Goal: Check status: Check status

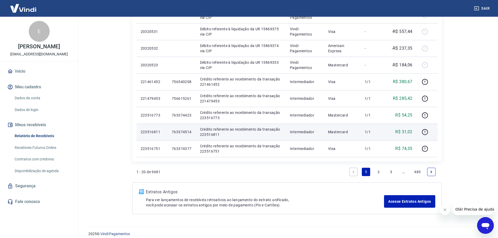
scroll to position [306, 0]
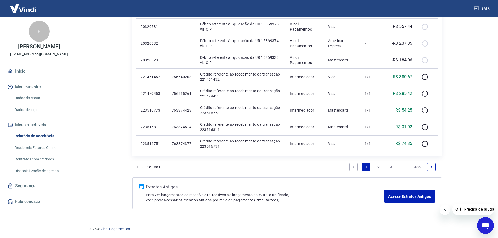
click at [379, 169] on link "2" at bounding box center [378, 167] width 8 height 8
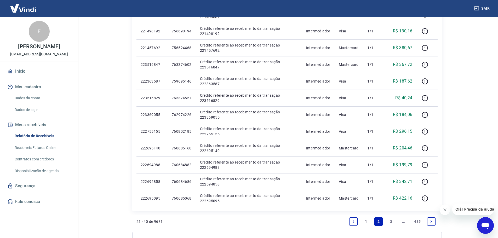
scroll to position [287, 0]
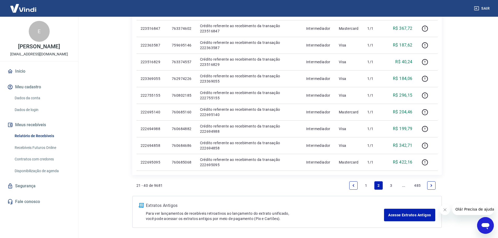
click at [390, 186] on link "3" at bounding box center [391, 185] width 8 height 8
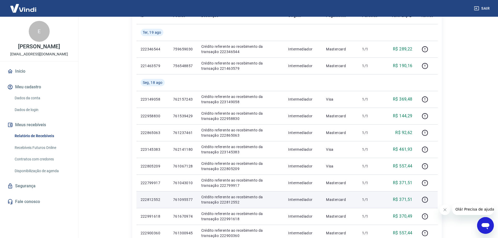
scroll to position [78, 0]
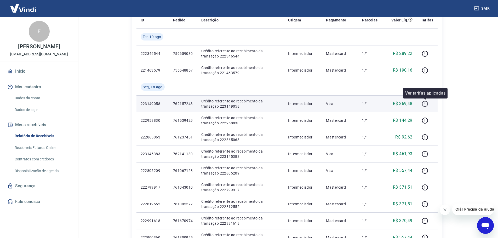
click at [426, 103] on icon "button" at bounding box center [425, 104] width 7 height 7
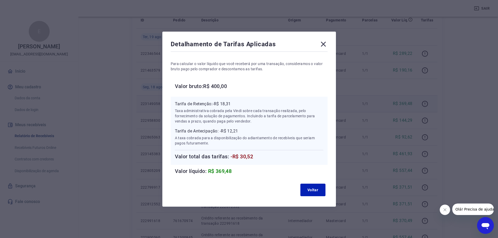
click at [327, 44] on icon at bounding box center [323, 44] width 8 height 8
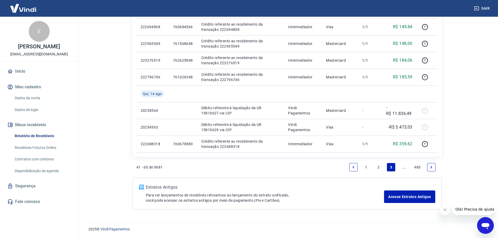
scroll to position [339, 0]
click at [377, 165] on link "2" at bounding box center [378, 167] width 8 height 8
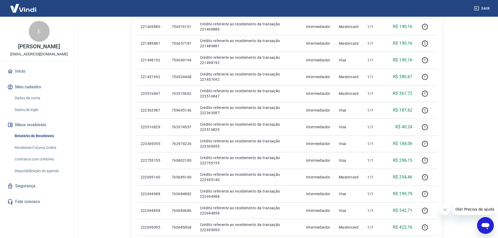
scroll to position [287, 0]
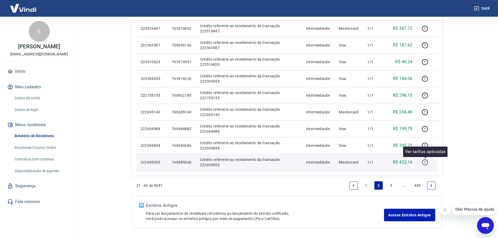
click at [422, 163] on icon "button" at bounding box center [425, 162] width 6 height 6
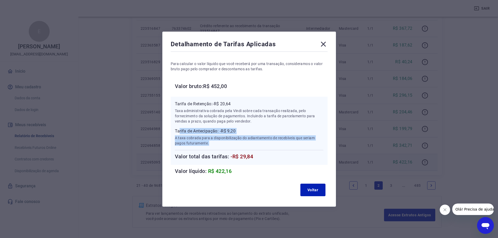
drag, startPoint x: 181, startPoint y: 129, endPoint x: 252, endPoint y: 141, distance: 72.4
click at [252, 141] on div "Tarifa de Antecipação: -R$ 9,20 A taxa cobrada para a disponibilização do adian…" at bounding box center [249, 137] width 148 height 18
click at [252, 141] on p "A taxa cobrada para a disponibilização do adiantamento de recebíveis que seriam…" at bounding box center [249, 140] width 148 height 10
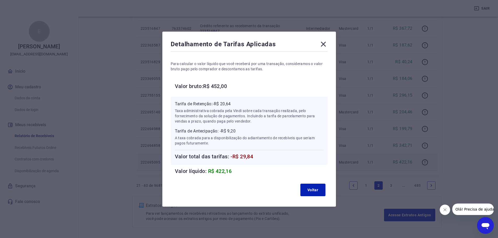
click at [326, 47] on icon at bounding box center [323, 44] width 8 height 8
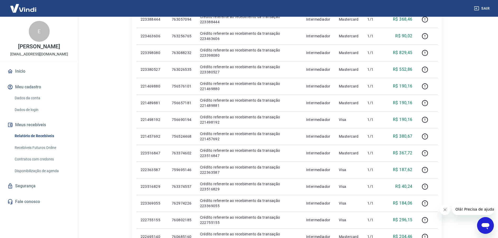
scroll to position [306, 0]
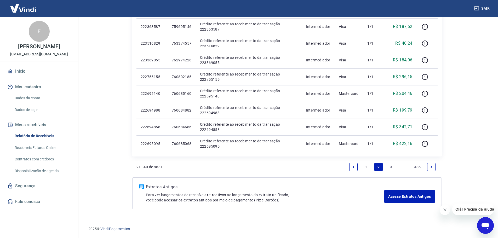
click at [368, 168] on link "1" at bounding box center [366, 167] width 8 height 8
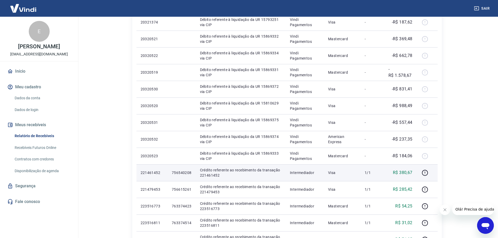
scroll to position [235, 0]
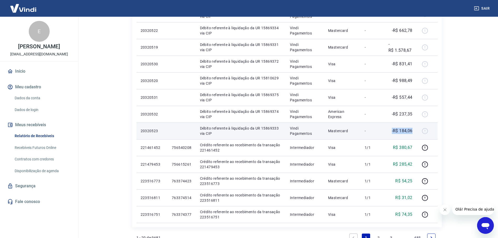
drag, startPoint x: 394, startPoint y: 130, endPoint x: 387, endPoint y: 130, distance: 6.8
click at [387, 130] on td "-R$ 184,06" at bounding box center [400, 131] width 32 height 17
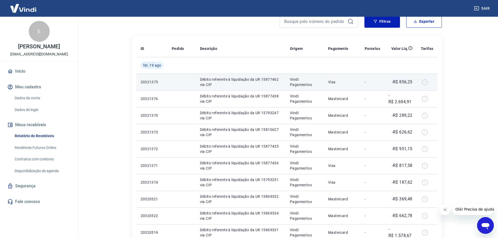
scroll to position [0, 0]
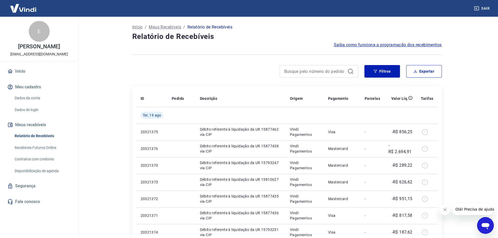
click at [39, 146] on link "Recebíveis Futuros Online" at bounding box center [42, 147] width 59 height 11
